Goal: Information Seeking & Learning: Learn about a topic

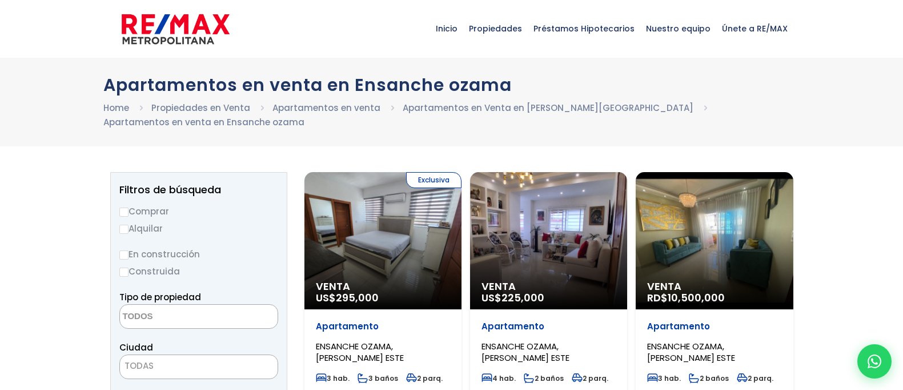
select select
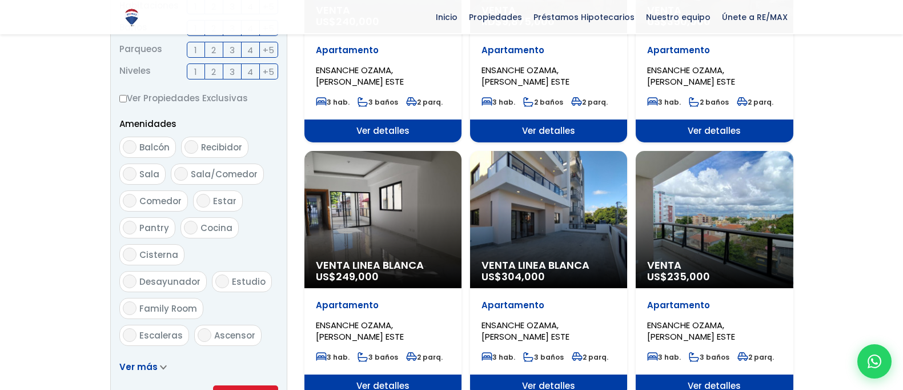
scroll to position [536, 0]
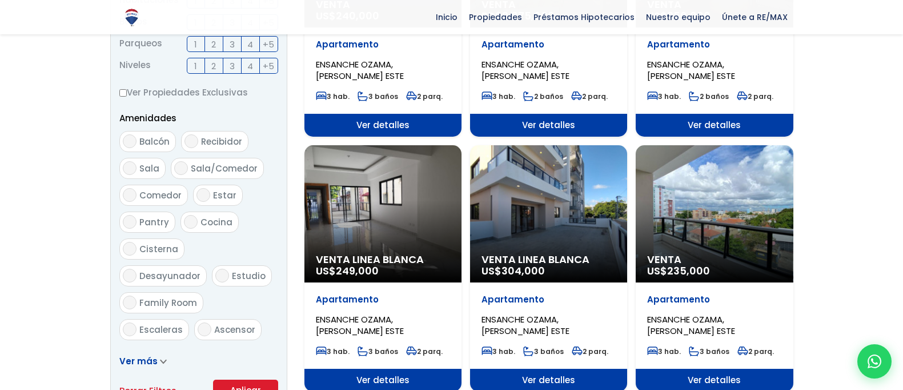
click at [538, 211] on div "Venta Linea Blanca US$ 304,000" at bounding box center [548, 213] width 157 height 137
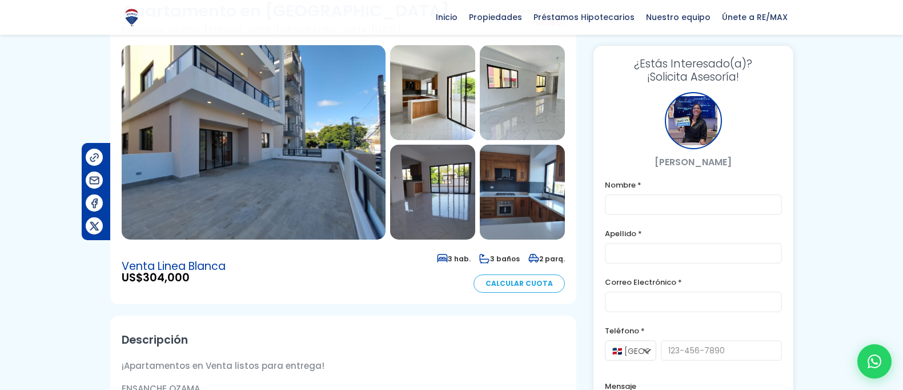
scroll to position [85, 0]
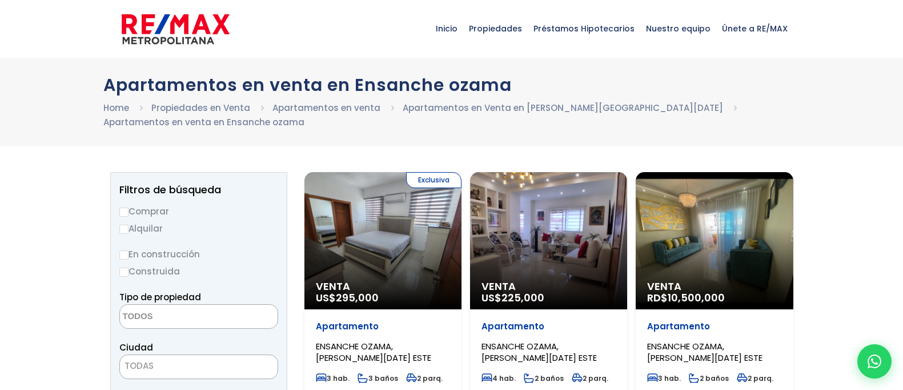
select select
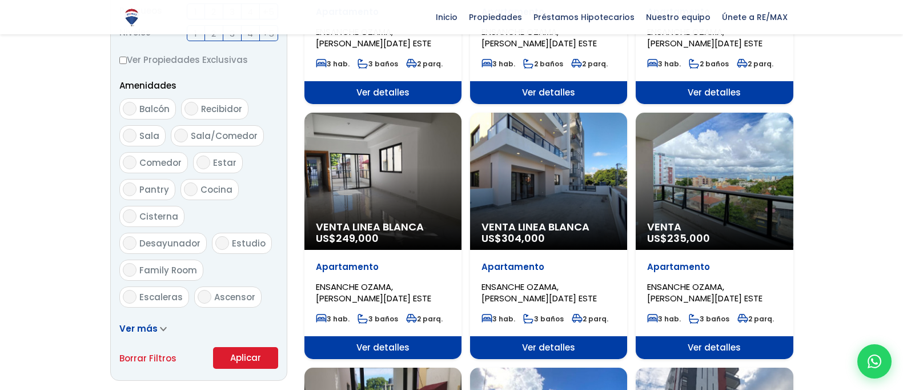
scroll to position [586, 0]
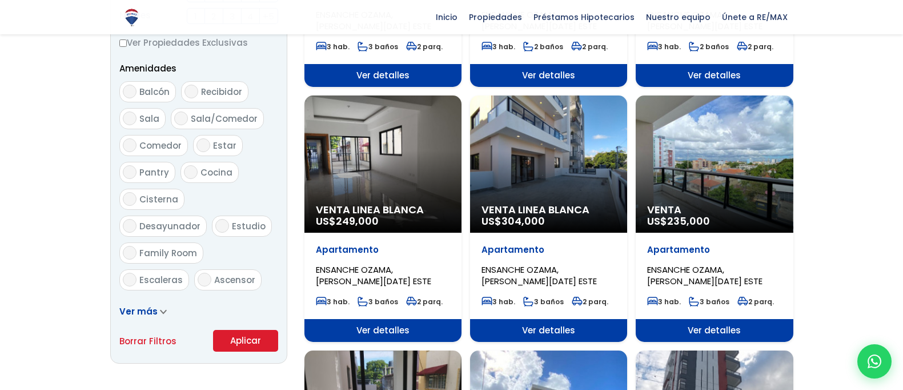
click at [704, 202] on div "Venta US$ 235,000" at bounding box center [714, 163] width 157 height 137
click at [685, 252] on p "Apartamento" at bounding box center [714, 249] width 134 height 11
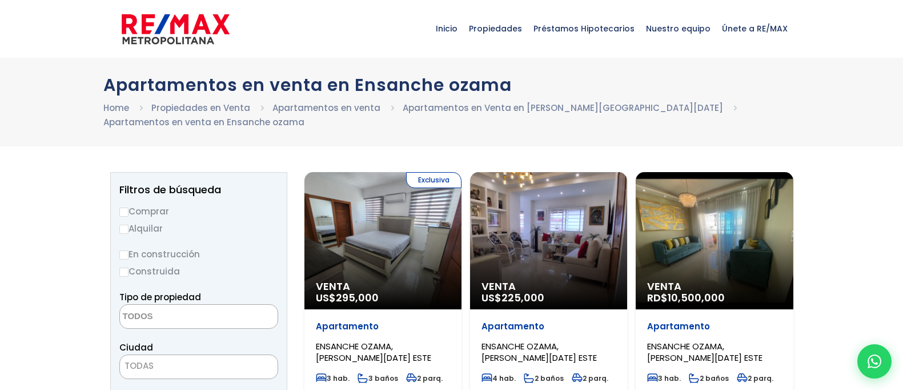
select select
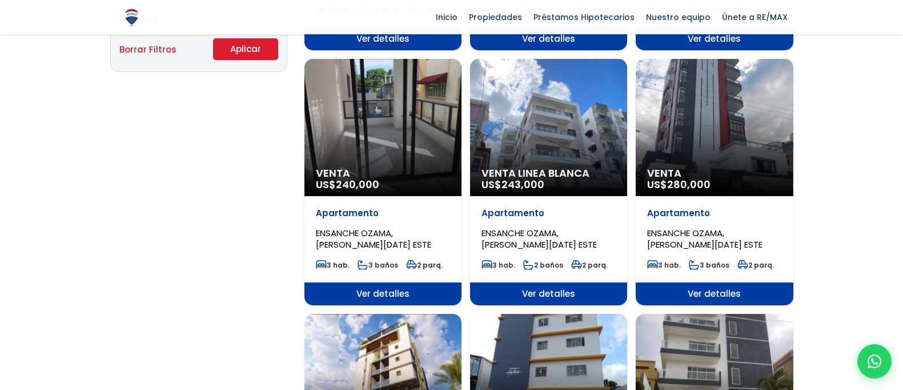
scroll to position [881, 0]
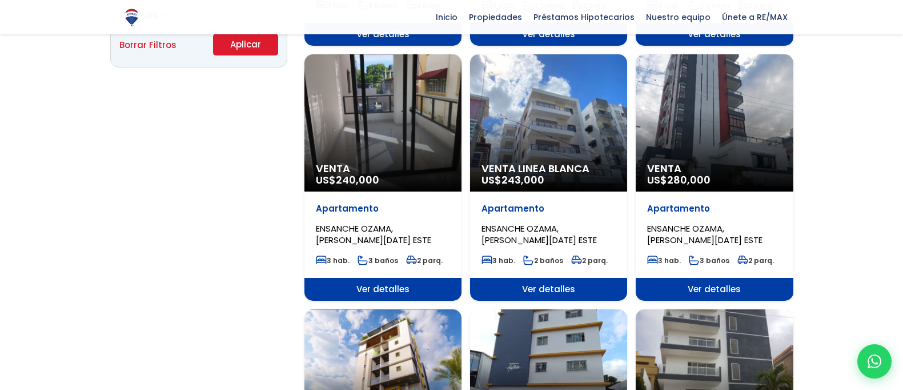
click at [689, 170] on span "Venta" at bounding box center [714, 168] width 134 height 11
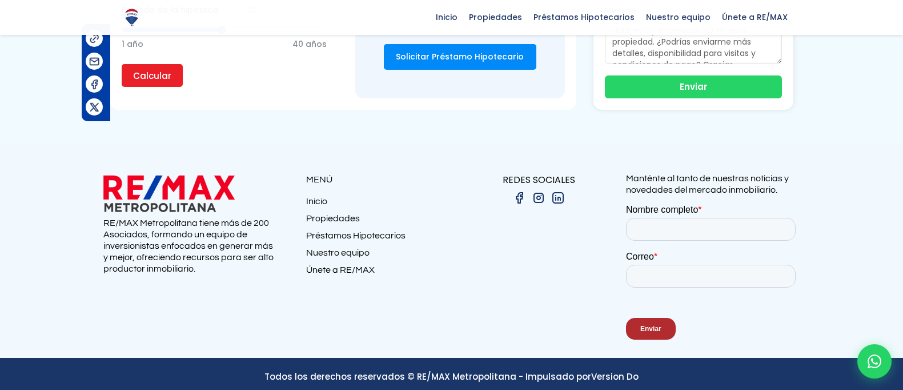
scroll to position [1184, 0]
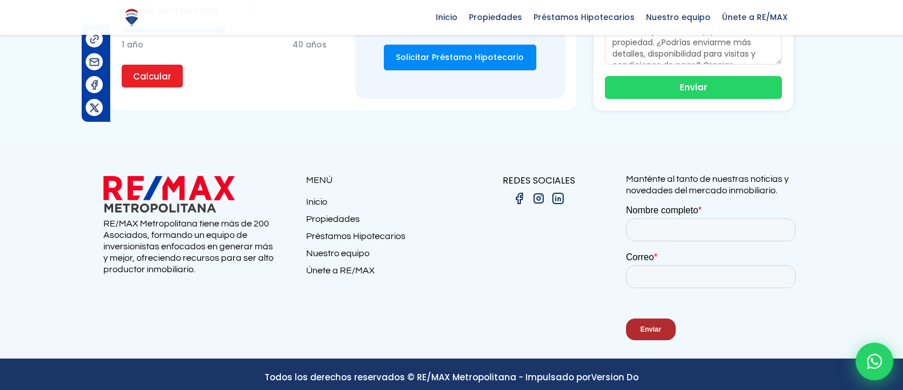
click at [876, 357] on icon at bounding box center [874, 361] width 15 height 15
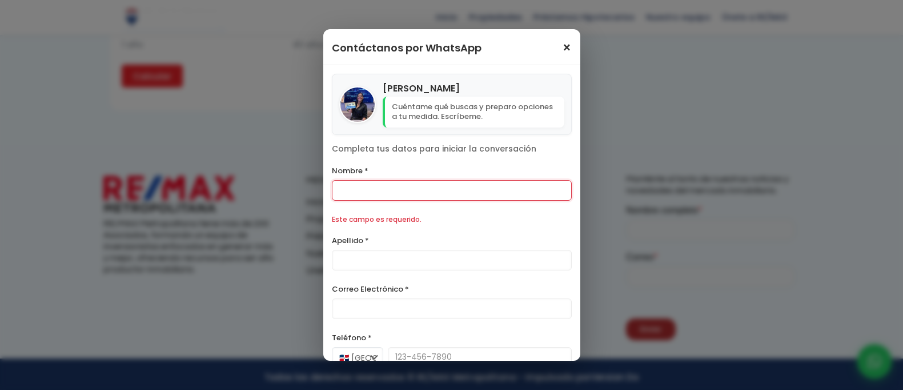
click at [564, 46] on span "×" at bounding box center [567, 48] width 10 height 14
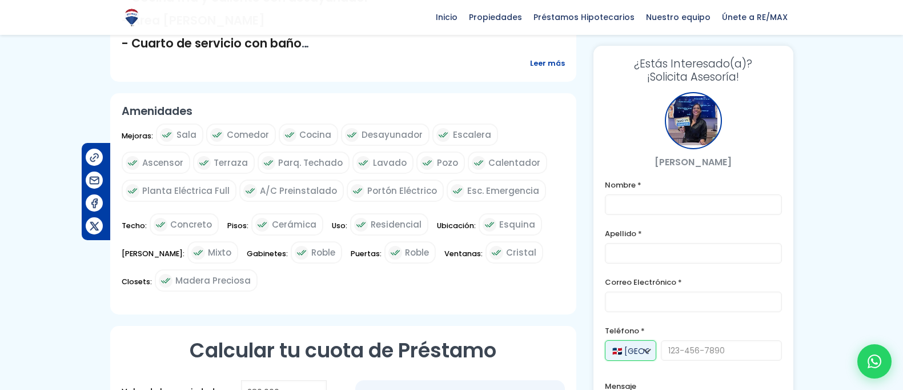
scroll to position [587, 0]
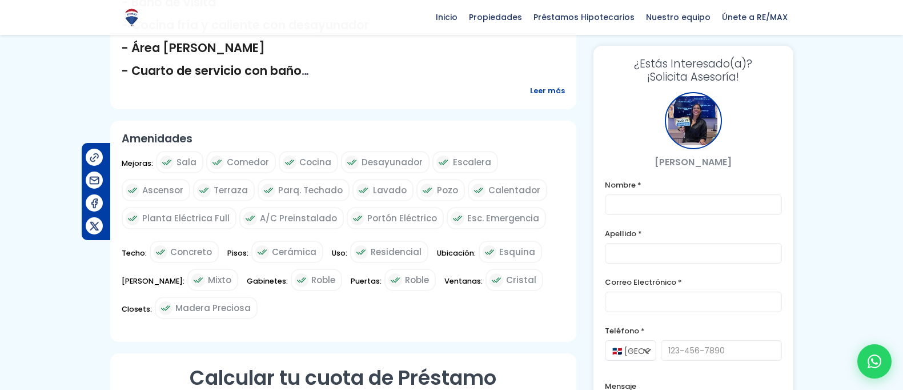
click at [691, 110] on div at bounding box center [693, 120] width 57 height 57
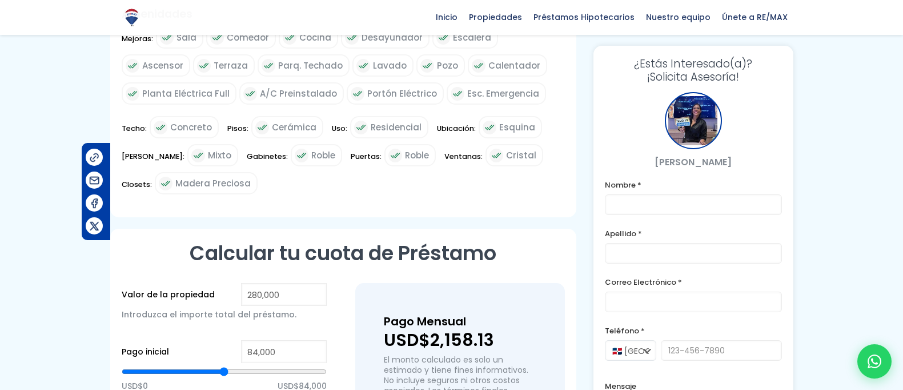
scroll to position [781, 0]
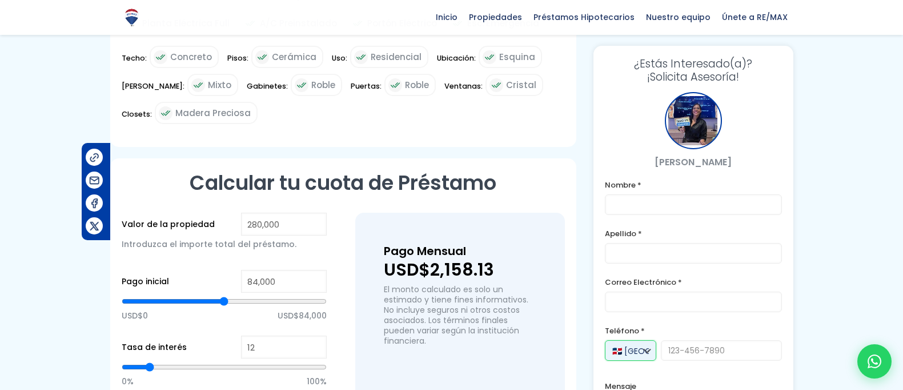
select select "+1"
click at [771, 350] on input "tel" at bounding box center [721, 350] width 121 height 21
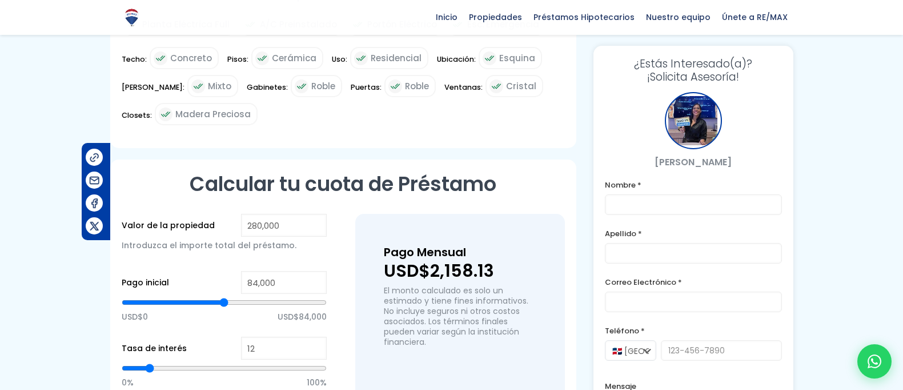
click at [742, 281] on label "Correo Electrónico *" at bounding box center [693, 282] width 177 height 14
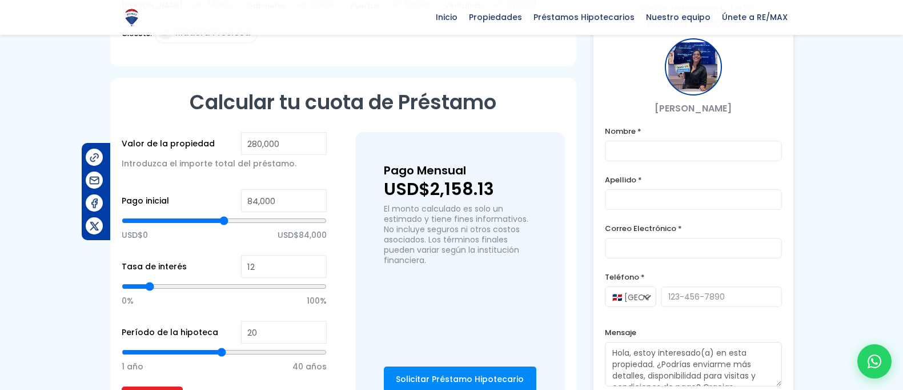
scroll to position [949, 0]
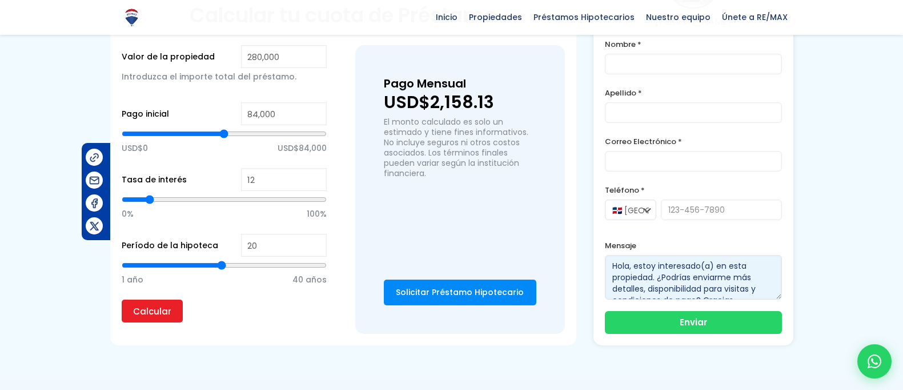
click at [736, 266] on textarea "Hola, estoy interesado(a) en esta propiedad. ¿Podrías enviarme más detalles, di…" at bounding box center [693, 277] width 177 height 45
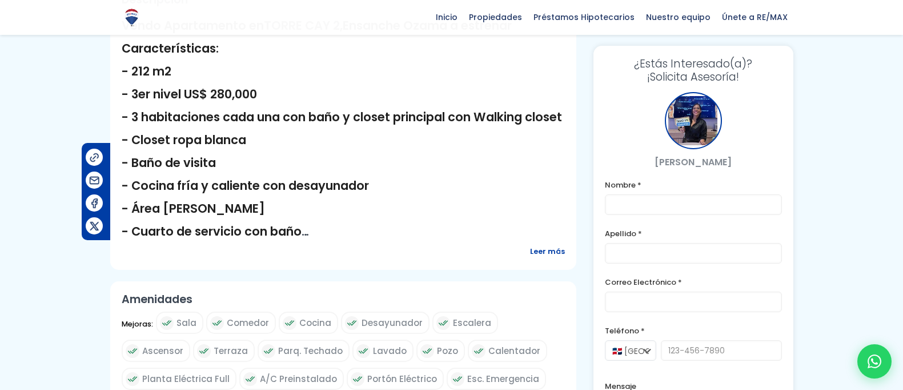
scroll to position [431, 0]
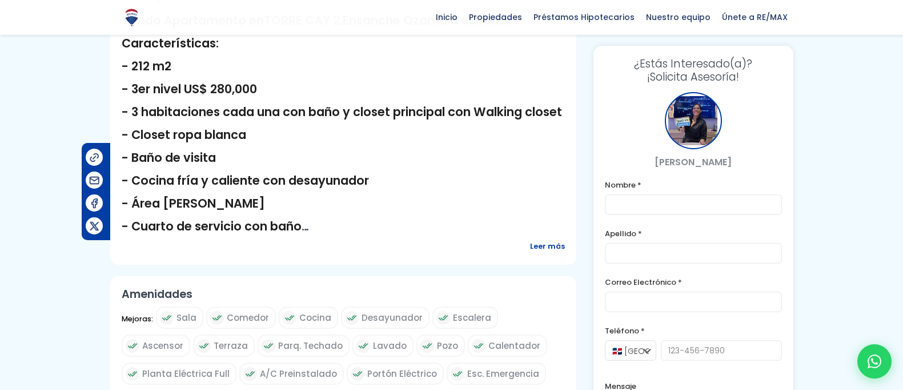
click at [559, 239] on span "Leer más" at bounding box center [547, 246] width 35 height 14
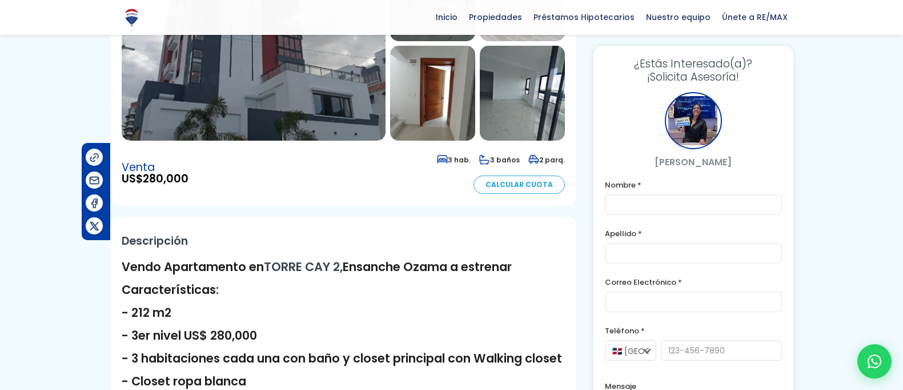
scroll to position [132, 0]
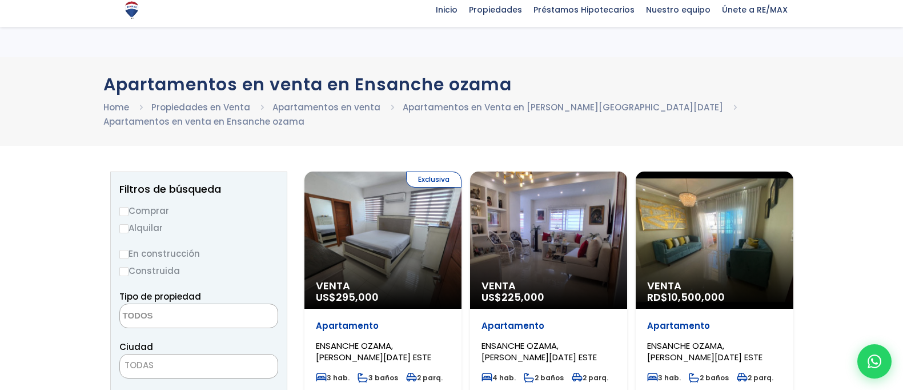
select select
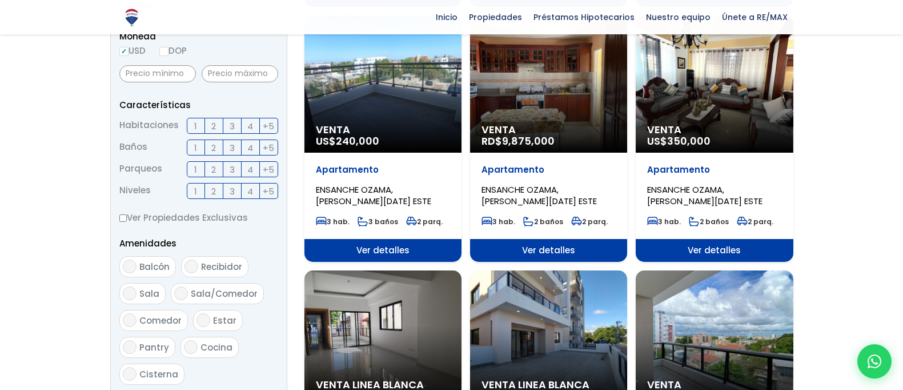
scroll to position [369, 0]
